Goal: Navigation & Orientation: Find specific page/section

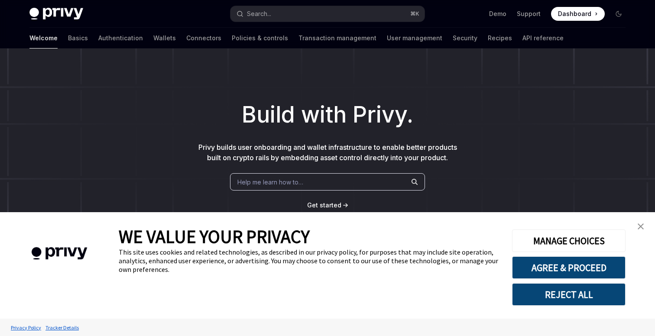
type textarea "*"
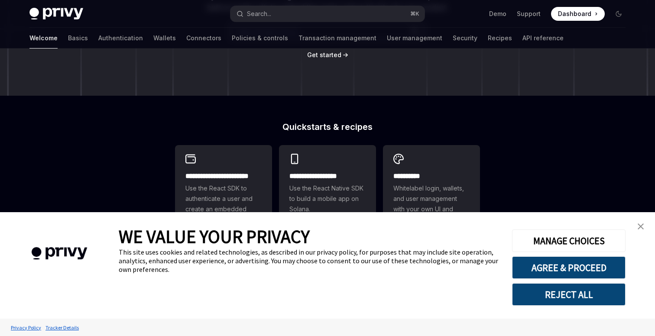
scroll to position [153, 0]
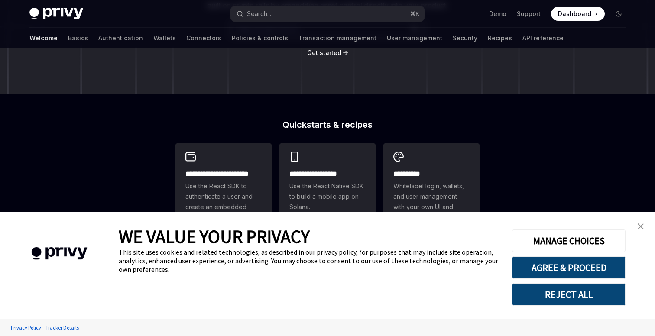
click at [641, 228] on img "close banner" at bounding box center [641, 227] width 6 height 6
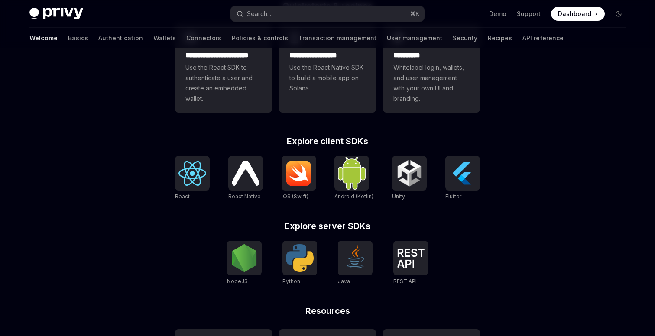
scroll to position [353, 0]
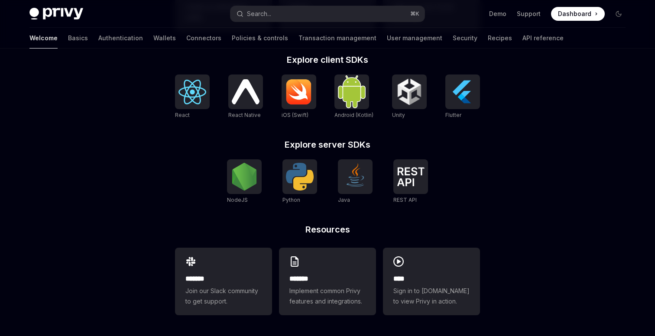
click at [541, 162] on div "**********" at bounding box center [327, 16] width 655 height 640
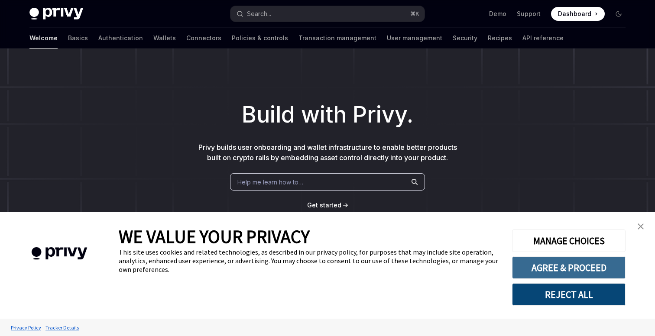
click at [598, 278] on button "AGREE & PROCEED" at bounding box center [569, 268] width 114 height 23
